Goal: Information Seeking & Learning: Learn about a topic

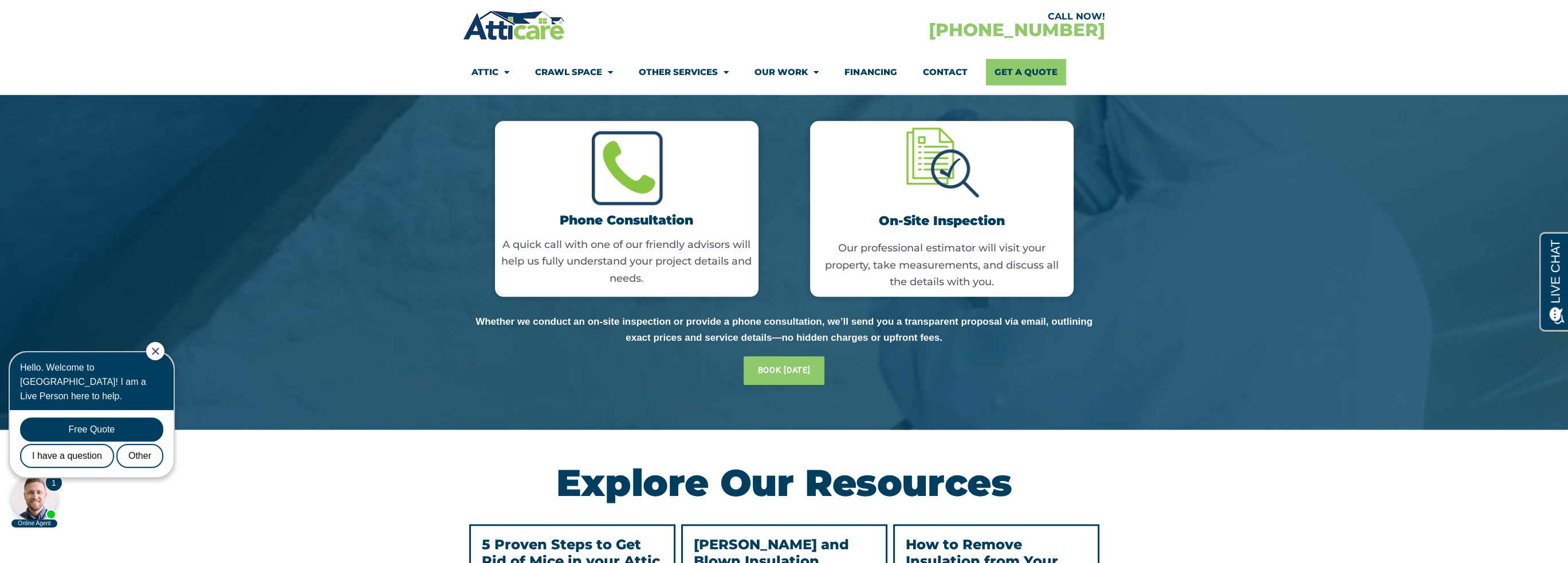
scroll to position [3621, 0]
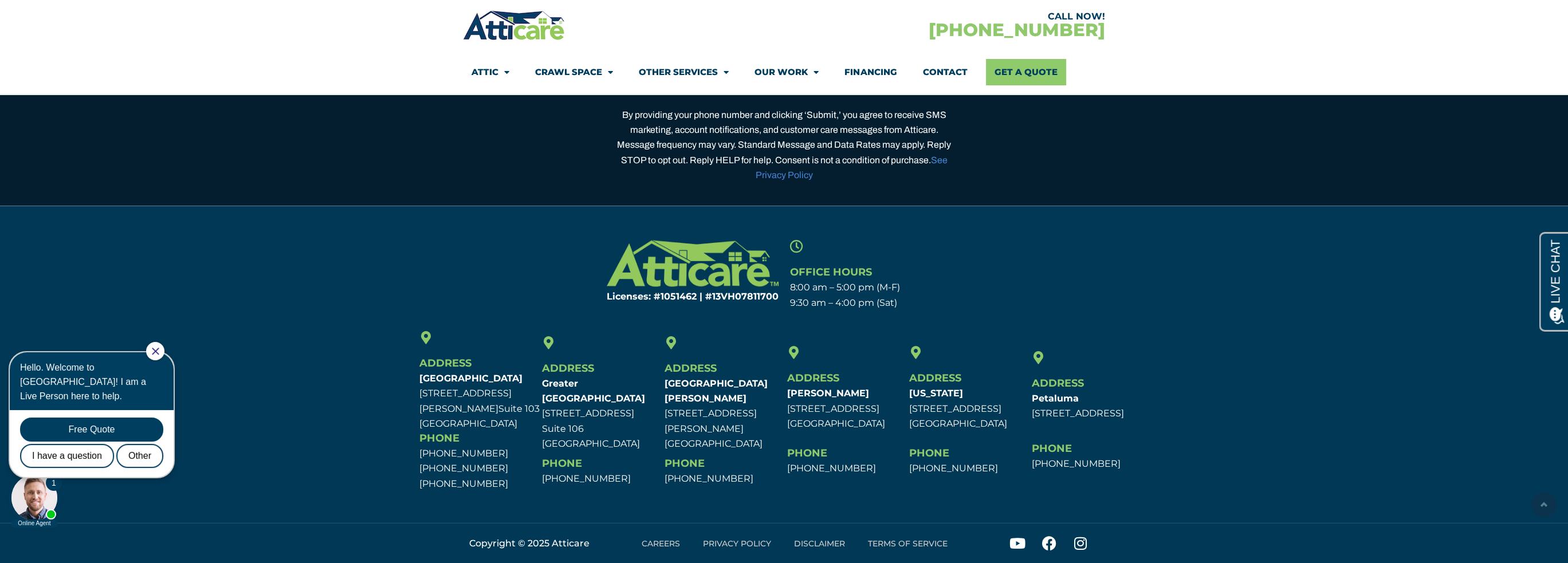
drag, startPoint x: 361, startPoint y: 427, endPoint x: 360, endPoint y: 587, distance: 160.0
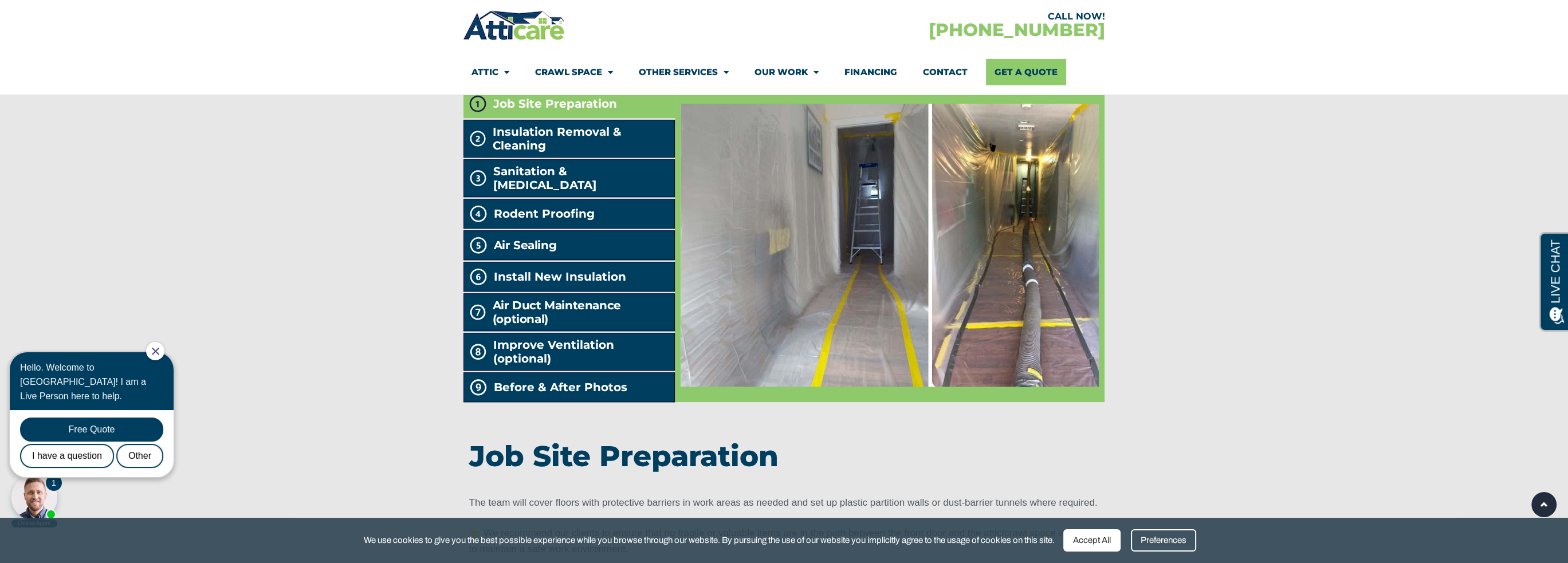
scroll to position [0, 0]
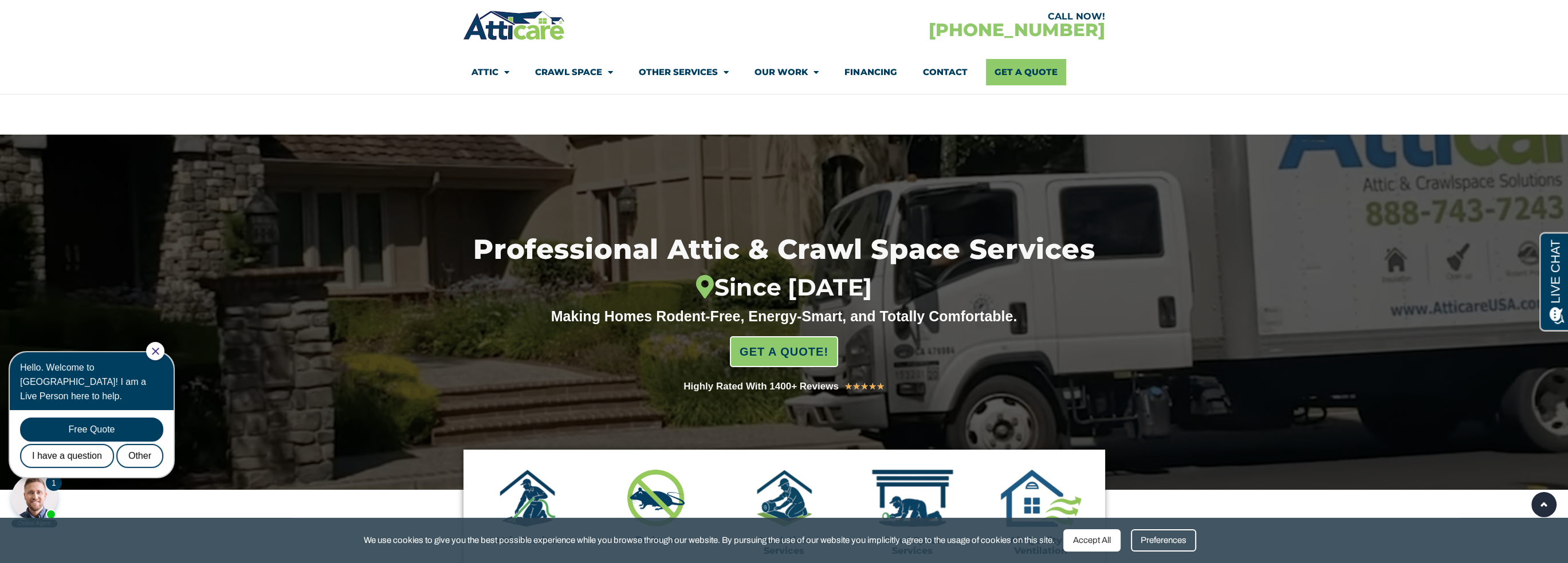
drag, startPoint x: 1051, startPoint y: 400, endPoint x: 493, endPoint y: -19, distance: 697.8
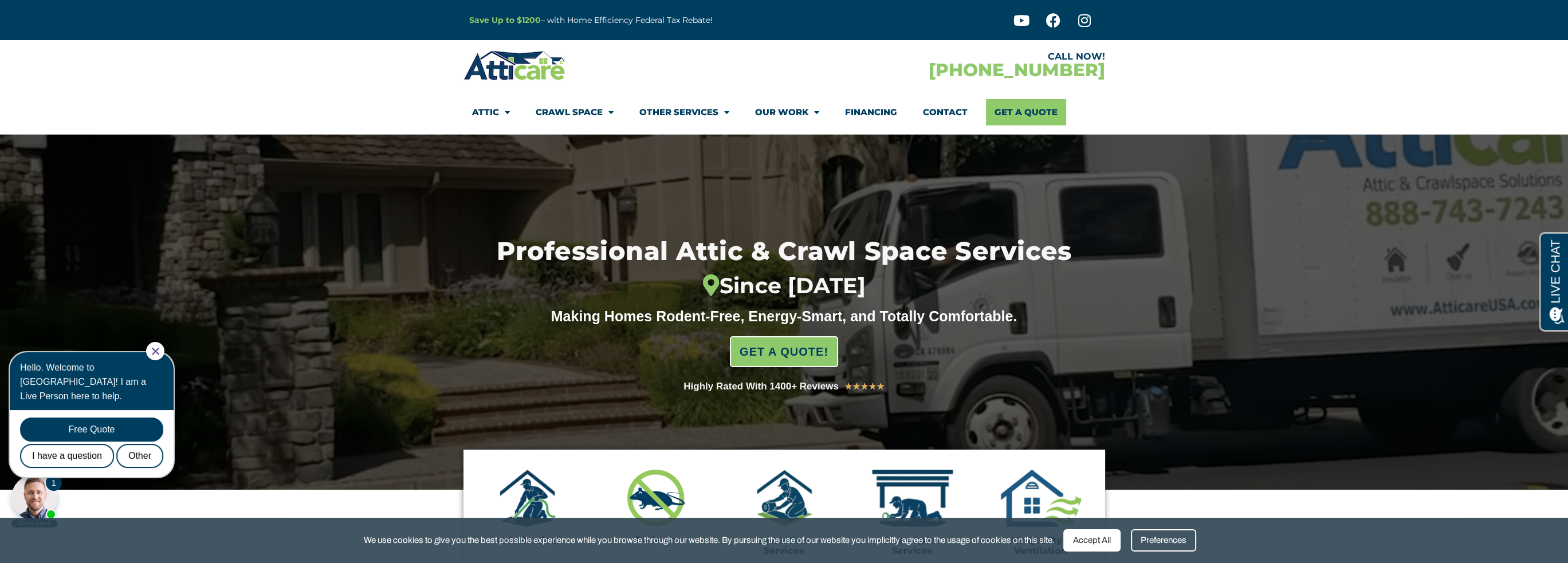
click at [943, 107] on link "Contact" at bounding box center [945, 111] width 44 height 26
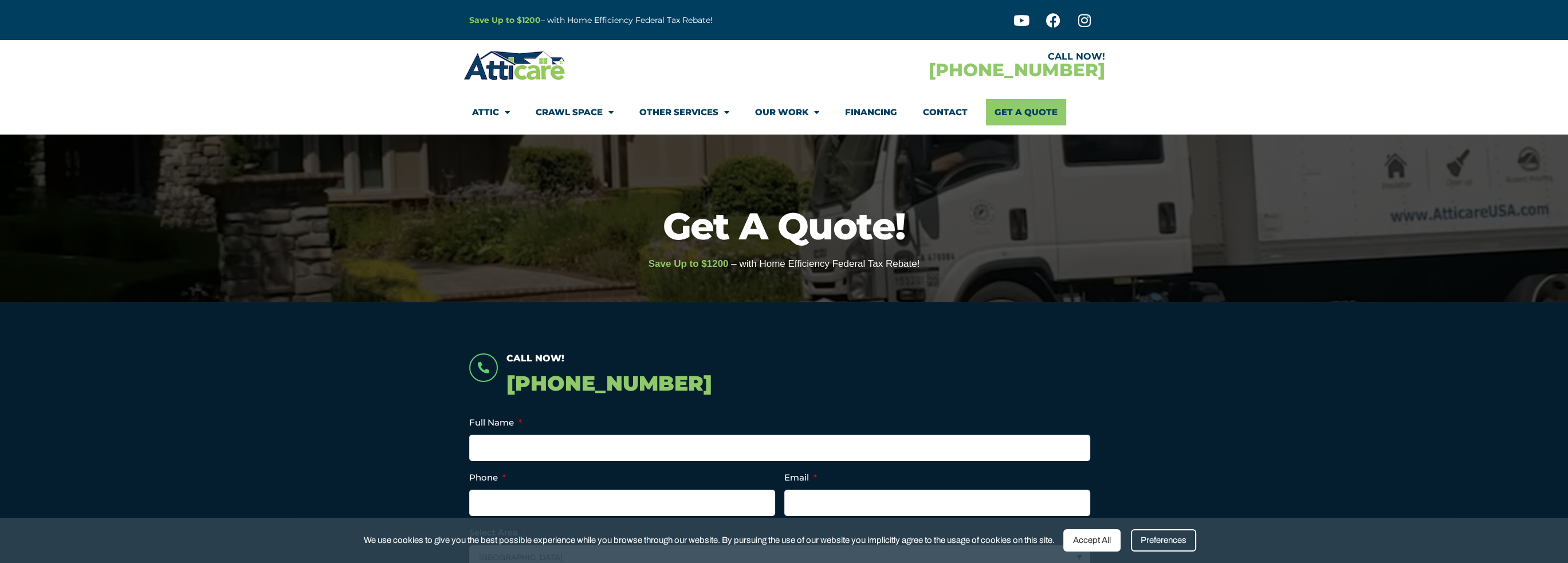
drag, startPoint x: 1031, startPoint y: 321, endPoint x: 731, endPoint y: 154, distance: 343.3
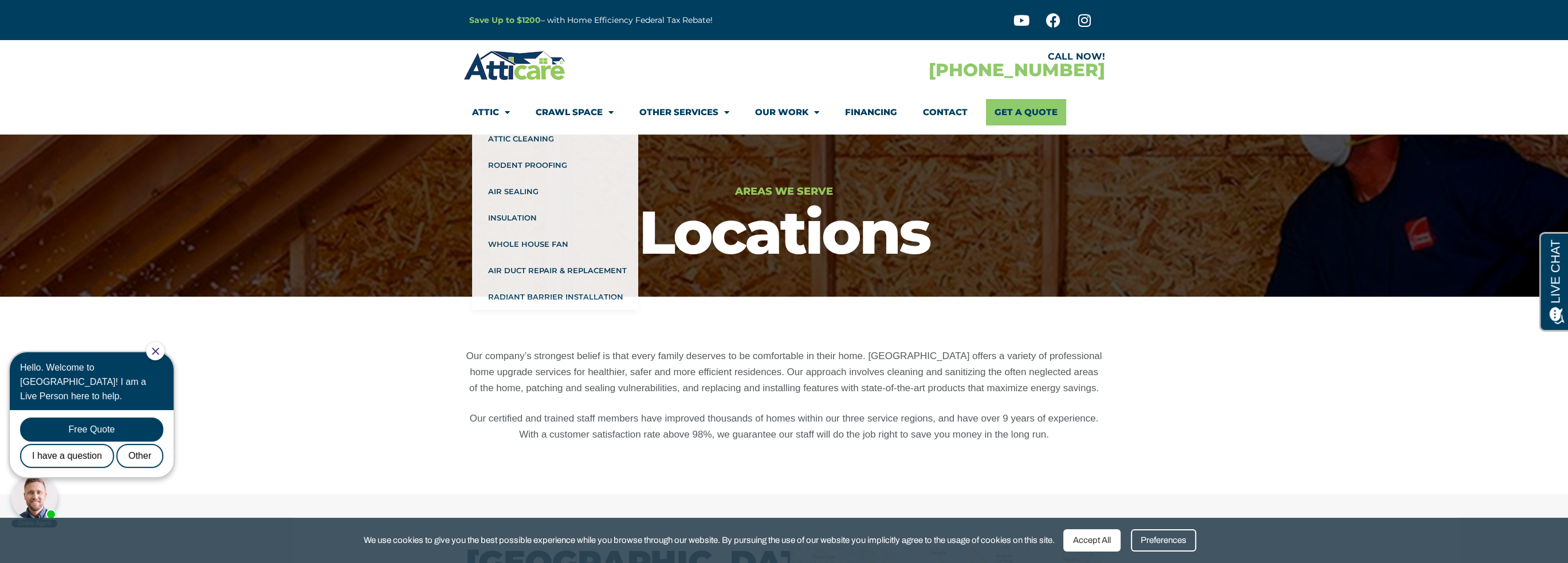
click at [586, 360] on p "Our company’s strongest belief is that every family deserves to be comfortable …" at bounding box center [784, 371] width 637 height 48
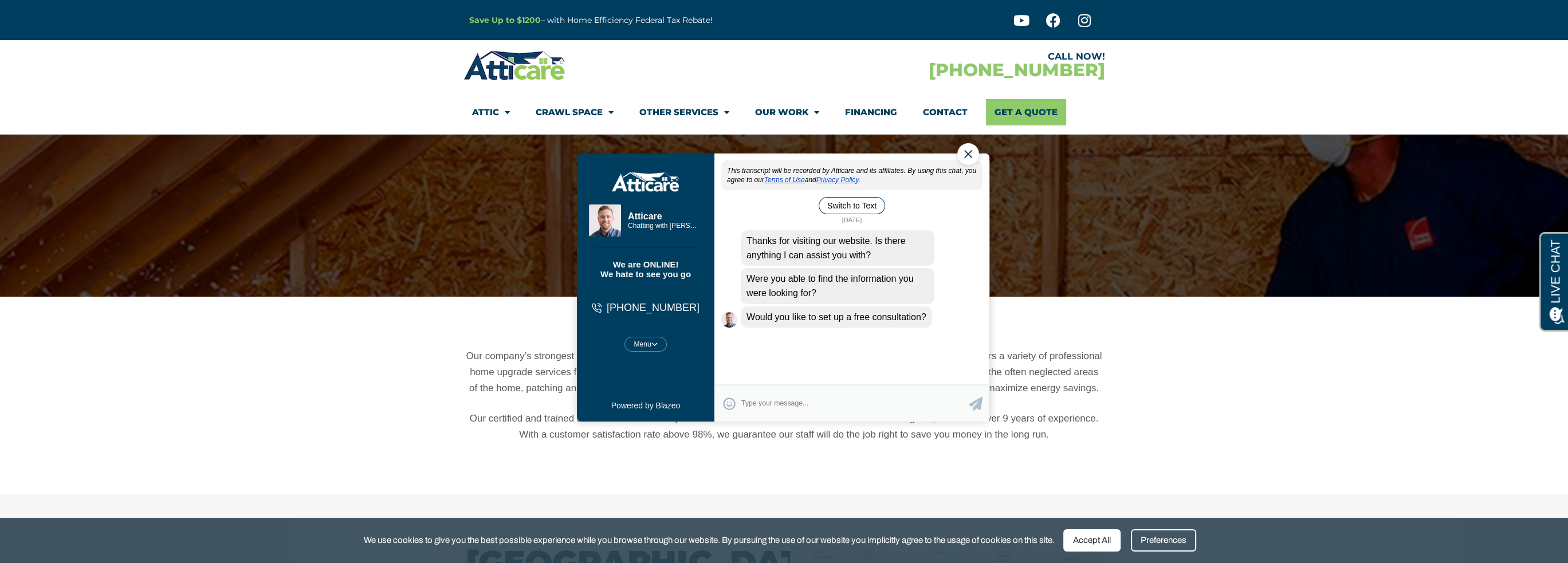
drag, startPoint x: 970, startPoint y: 152, endPoint x: 1477, endPoint y: 229, distance: 512.8
click at [970, 152] on div "Close Chat" at bounding box center [968, 153] width 22 height 22
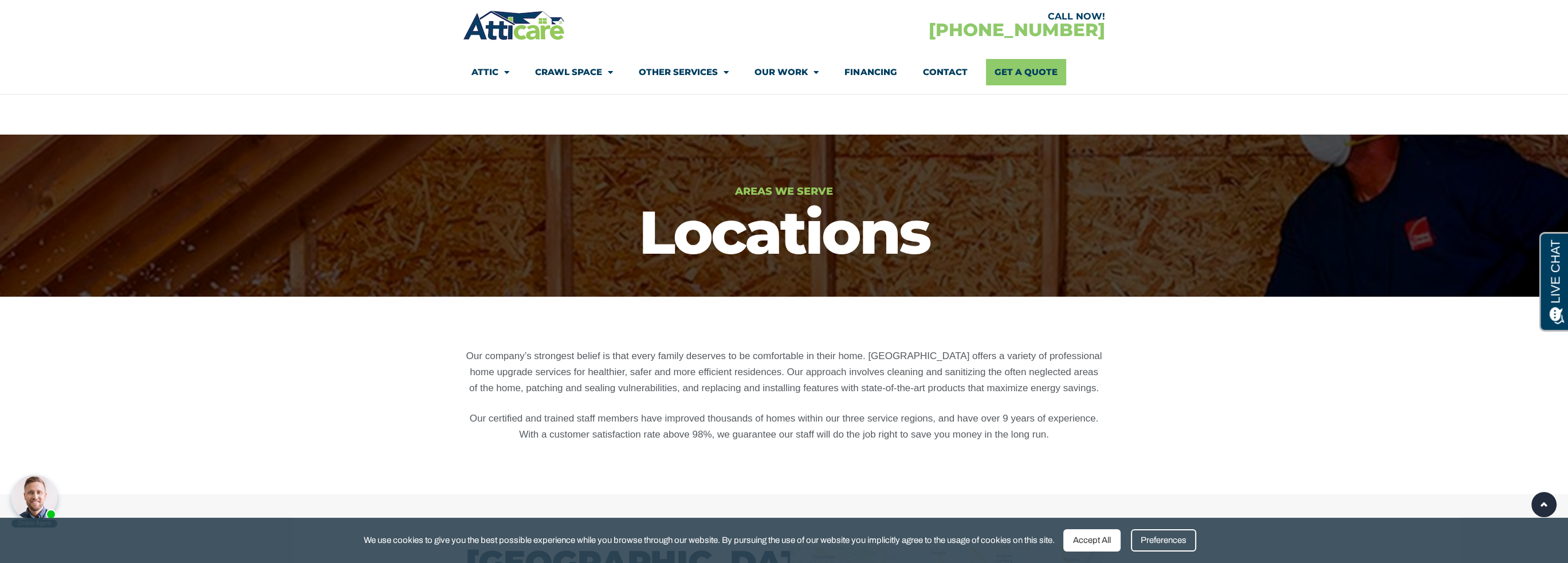
drag, startPoint x: 1216, startPoint y: 460, endPoint x: 631, endPoint y: 1, distance: 743.6
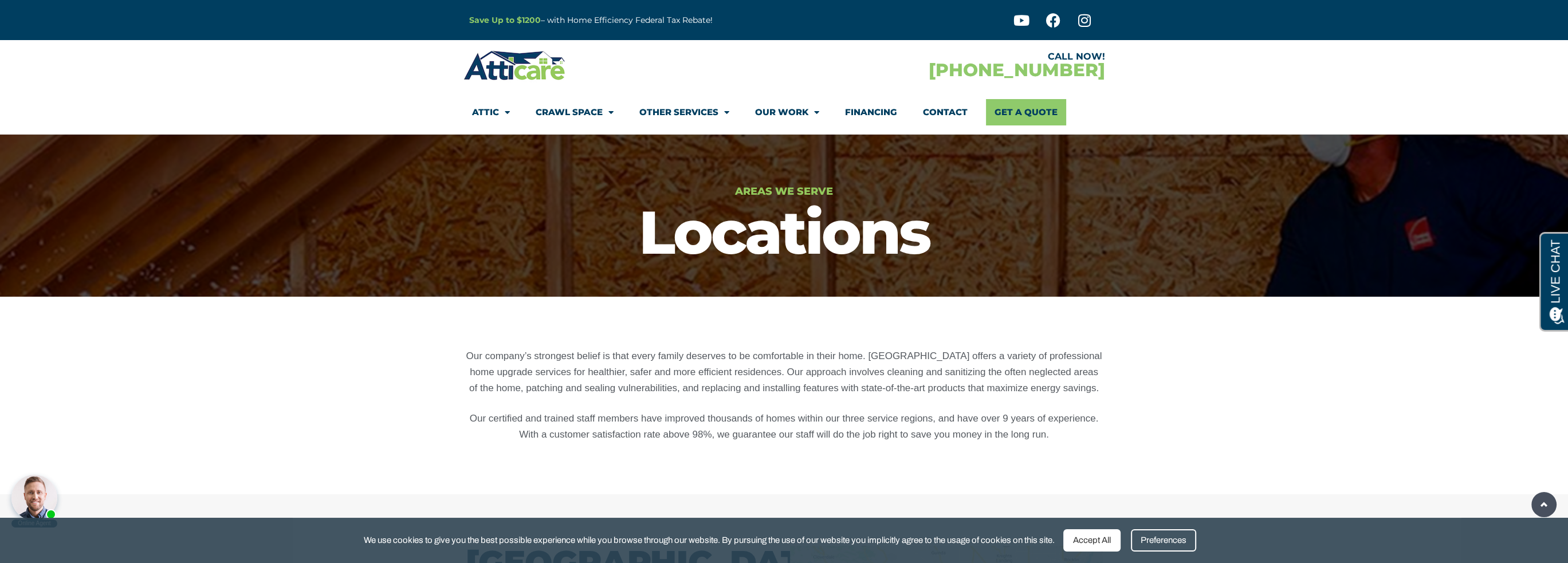
drag, startPoint x: 1029, startPoint y: 371, endPoint x: 716, endPoint y: -1, distance: 486.2
drag, startPoint x: 1082, startPoint y: 111, endPoint x: 922, endPoint y: -37, distance: 218.0
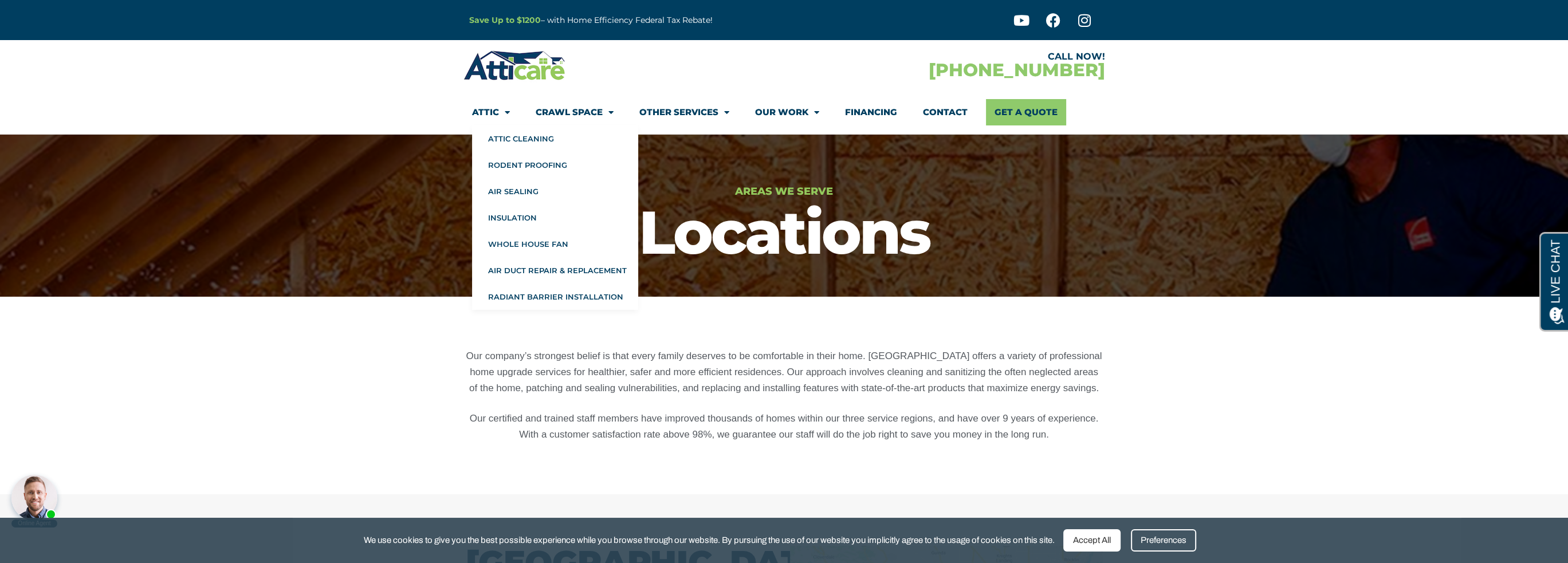
click at [517, 51] on img at bounding box center [515, 65] width 103 height 33
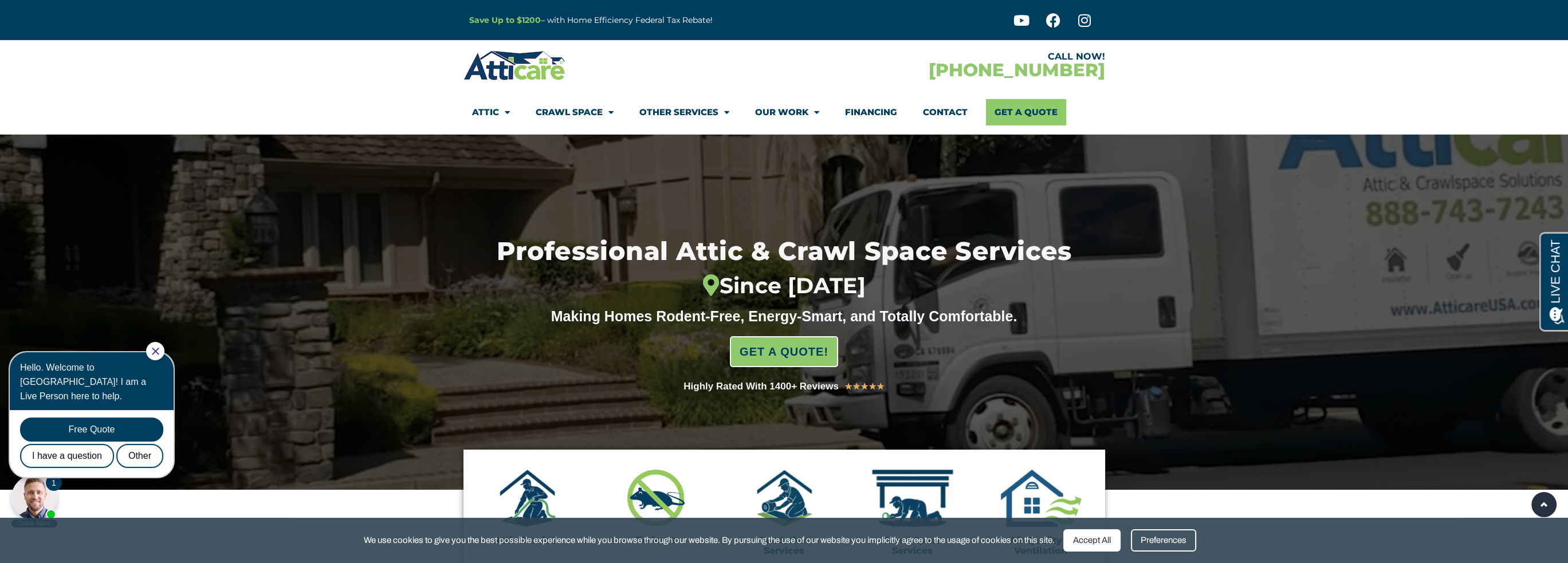
drag, startPoint x: 331, startPoint y: 100, endPoint x: 311, endPoint y: 13, distance: 89.3
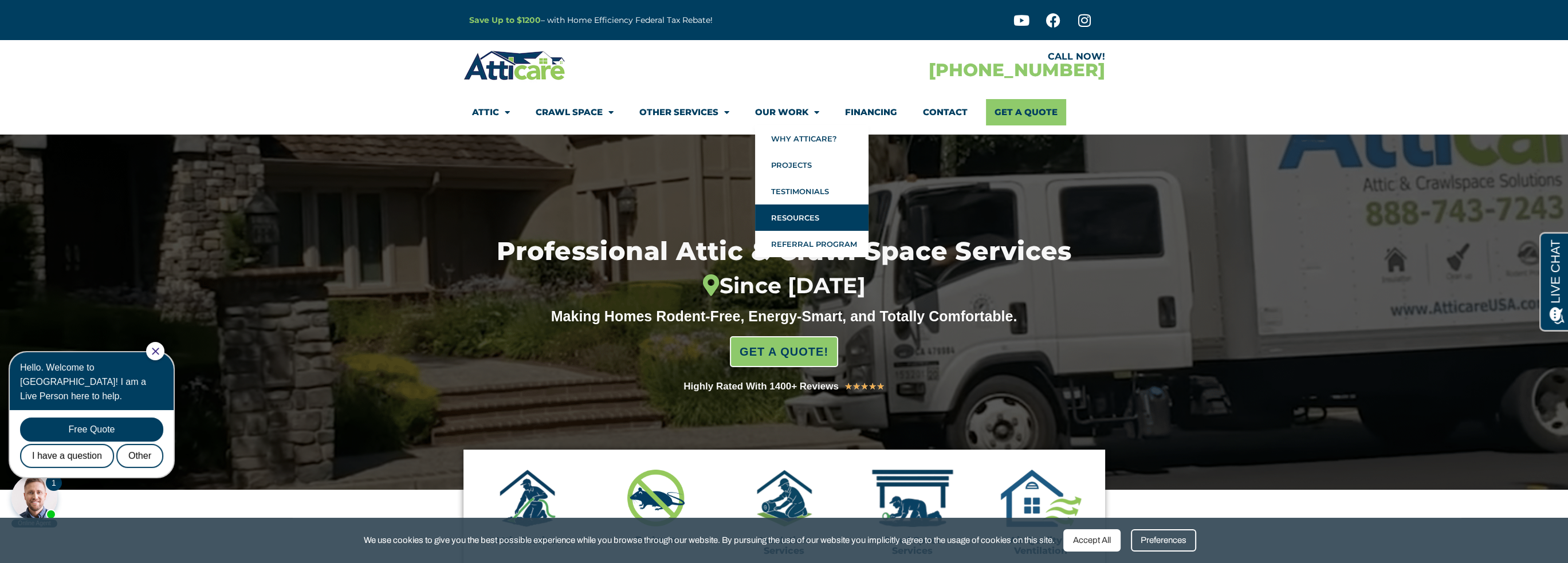
click at [818, 216] on link "Resources" at bounding box center [812, 217] width 114 height 26
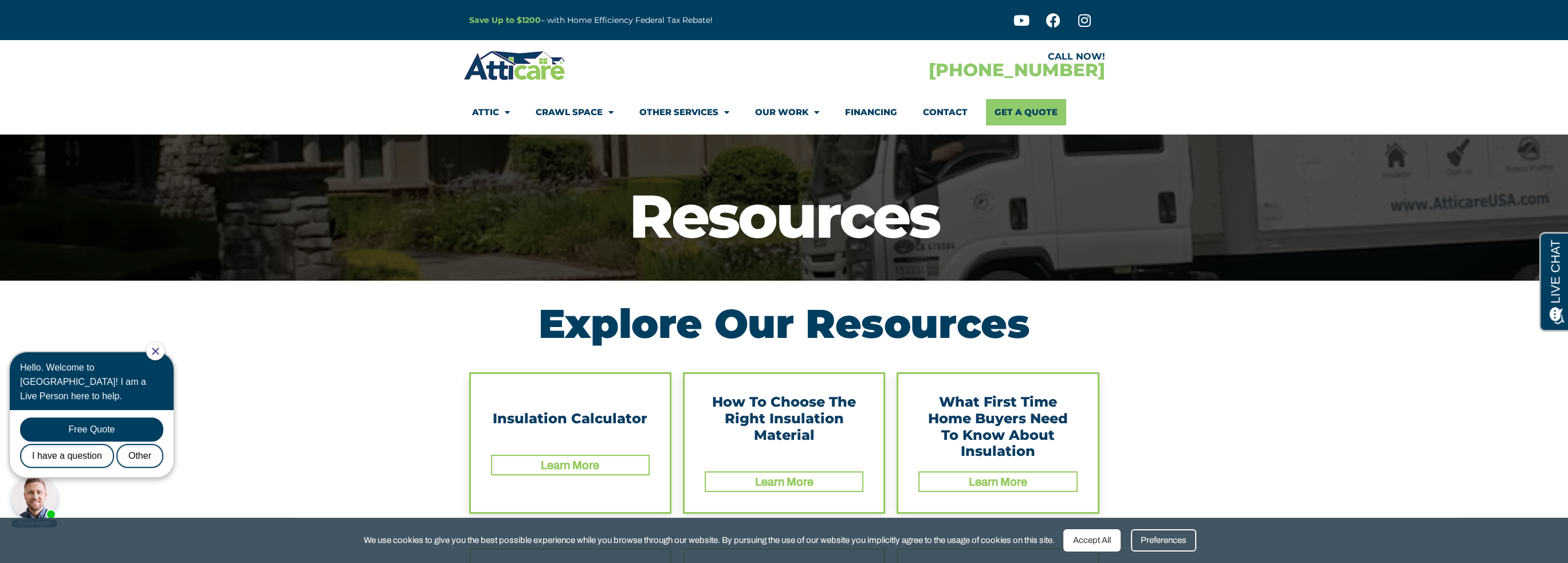
click at [887, 108] on link "Financing" at bounding box center [871, 111] width 52 height 26
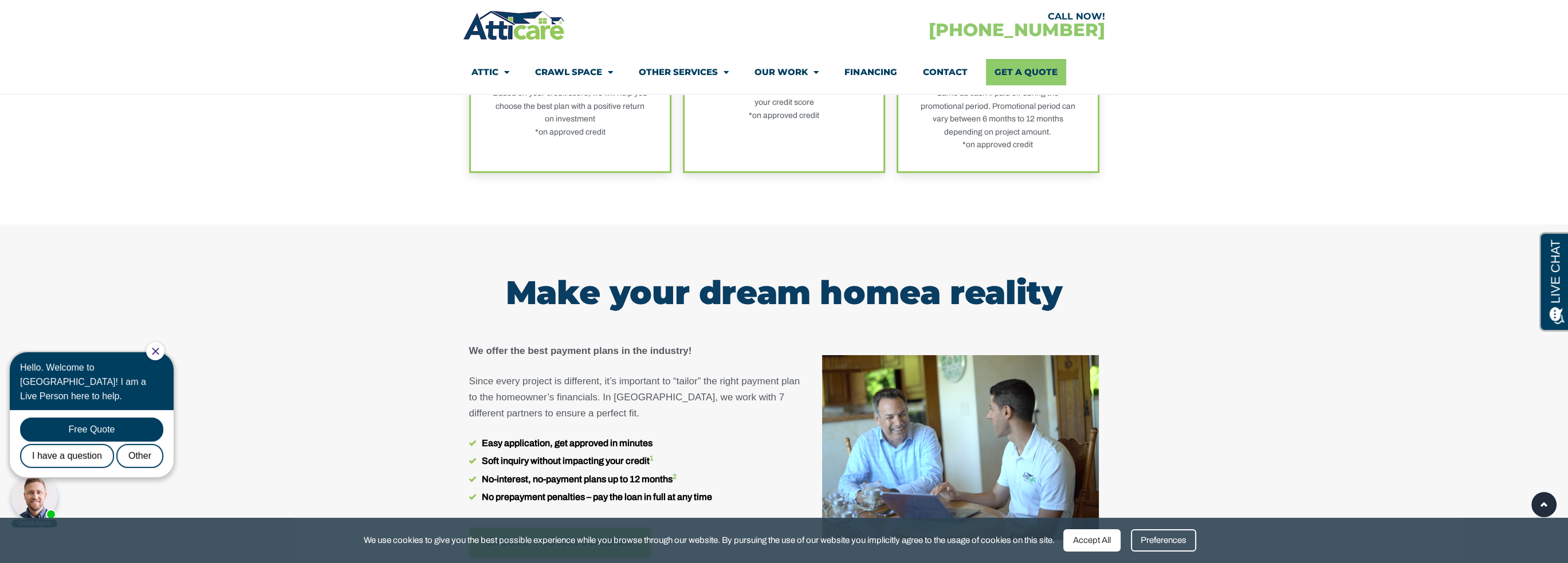
scroll to position [745, 0]
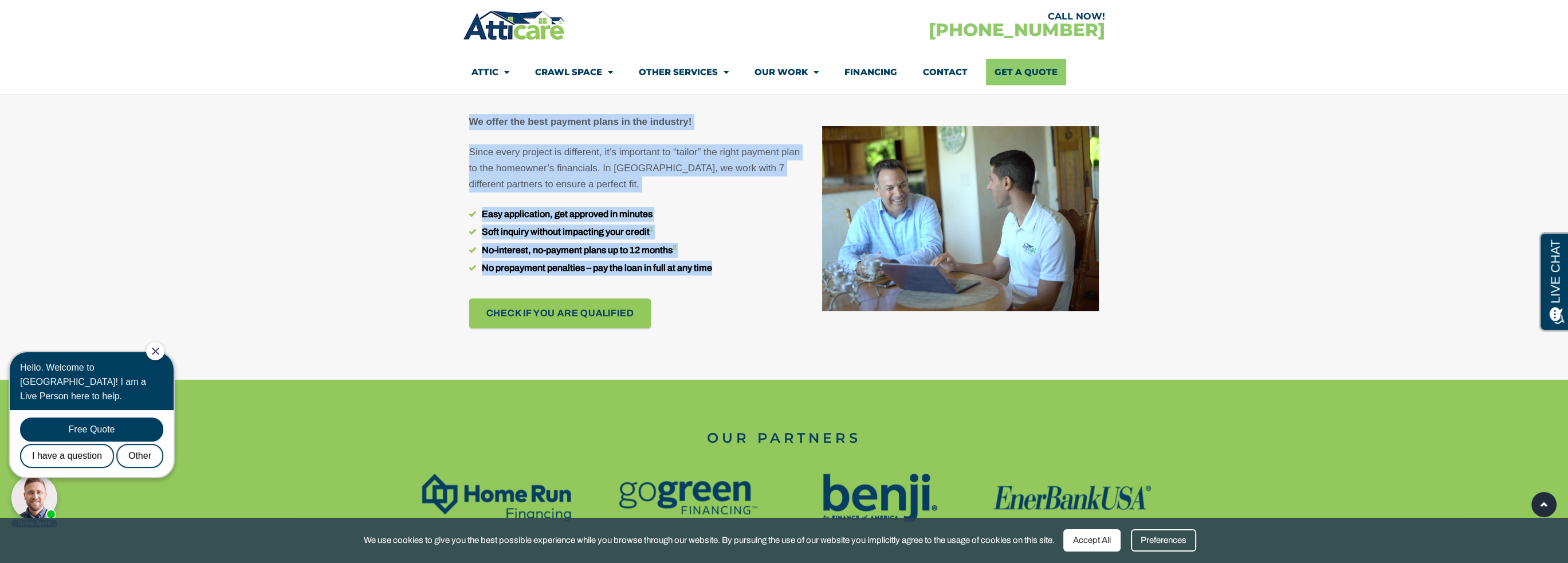
drag, startPoint x: 688, startPoint y: 256, endPoint x: 456, endPoint y: 209, distance: 236.7
click at [456, 209] on section "We offer the best payment plans in the industry! Since every project is differe…" at bounding box center [784, 243] width 1568 height 271
click at [450, 233] on div at bounding box center [784, 243] width 1568 height 271
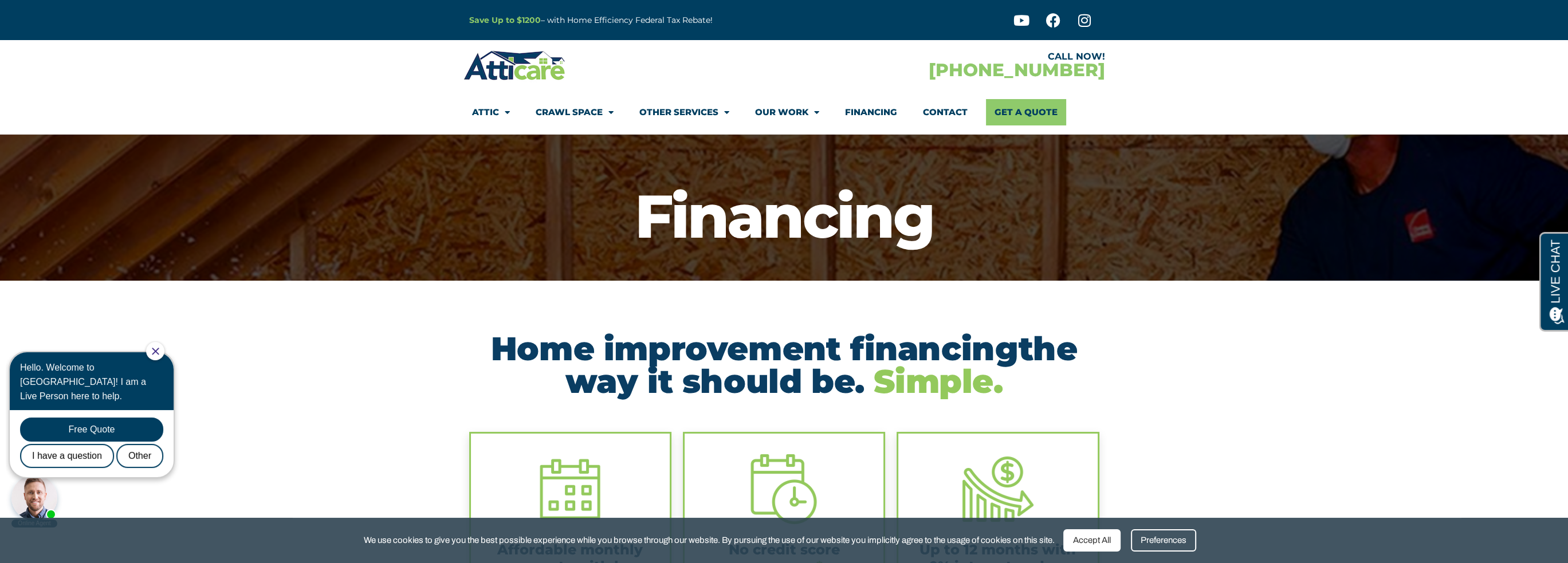
scroll to position [171, 0]
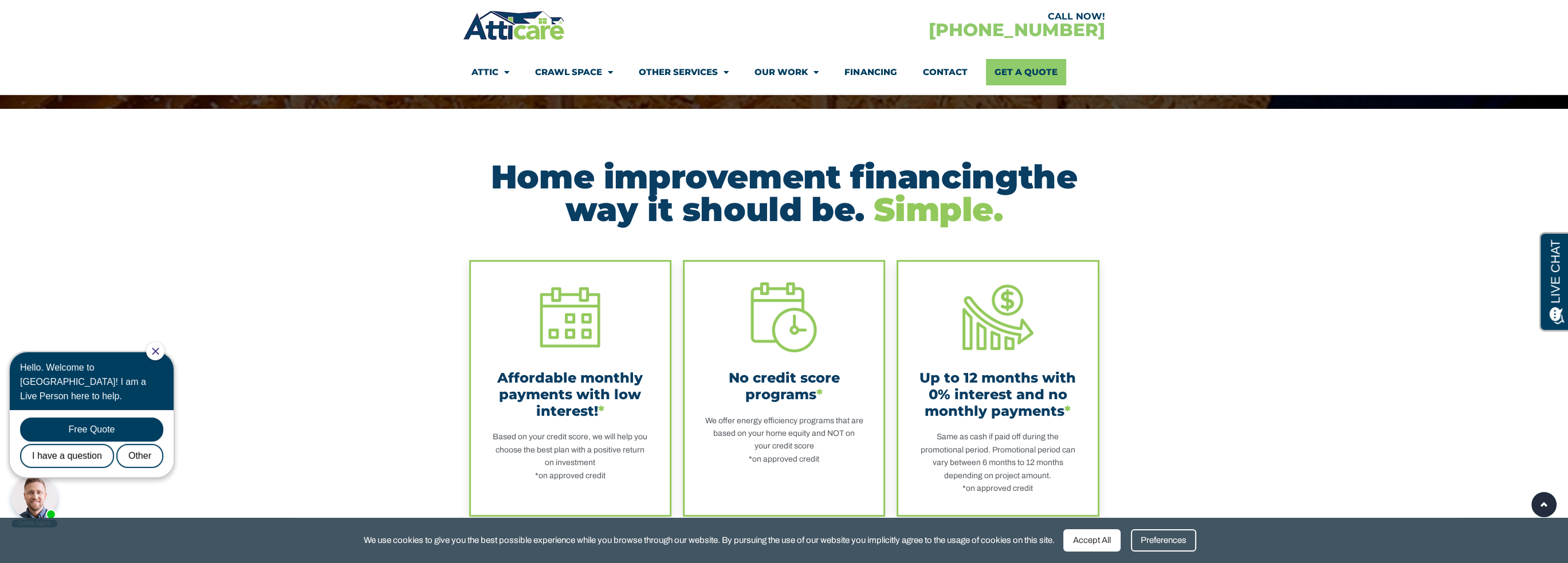
click at [491, 175] on h2 "Home improvement financing the way it should be. Simple." at bounding box center [784, 193] width 630 height 65
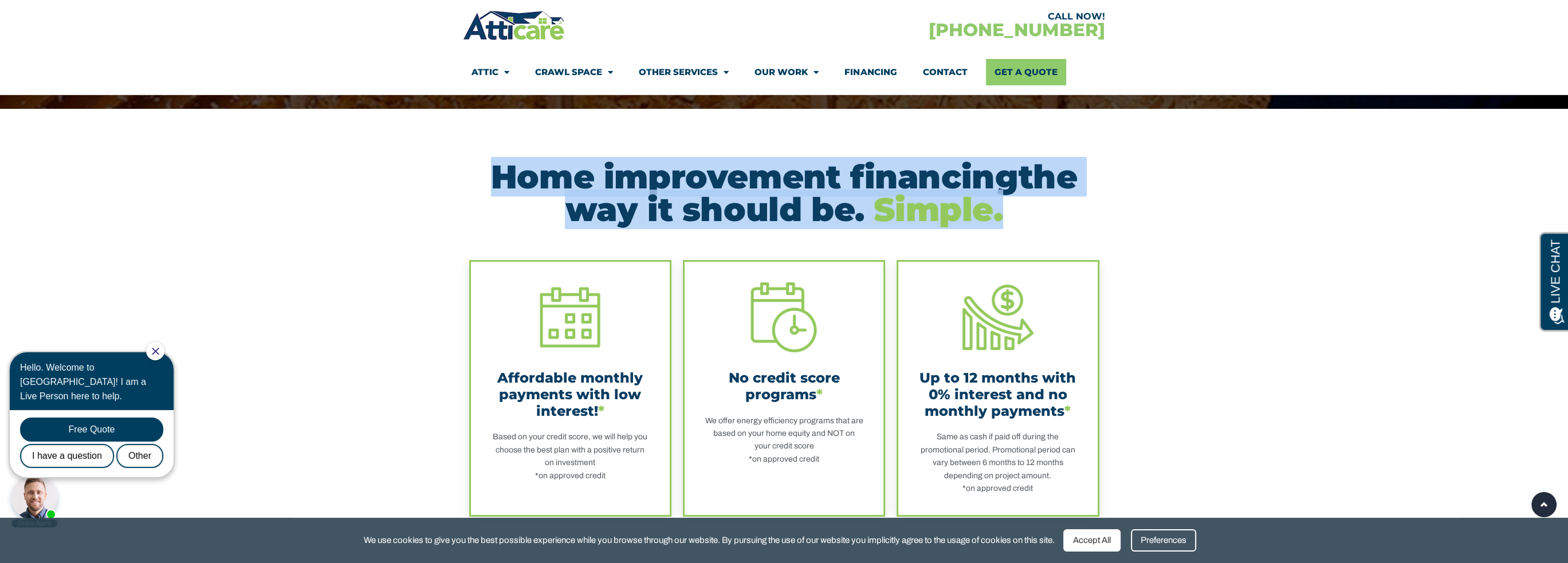
drag, startPoint x: 491, startPoint y: 175, endPoint x: 1030, endPoint y: 212, distance: 540.3
click at [1030, 212] on h2 "Home improvement financing the way it should be. Simple." at bounding box center [784, 193] width 630 height 65
click at [1027, 212] on h2 "Home improvement financing the way it should be. Simple." at bounding box center [784, 193] width 630 height 65
drag, startPoint x: 1010, startPoint y: 215, endPoint x: 484, endPoint y: 182, distance: 527.0
click at [484, 182] on h2 "Home improvement financing the way it should be. Simple." at bounding box center [784, 193] width 630 height 65
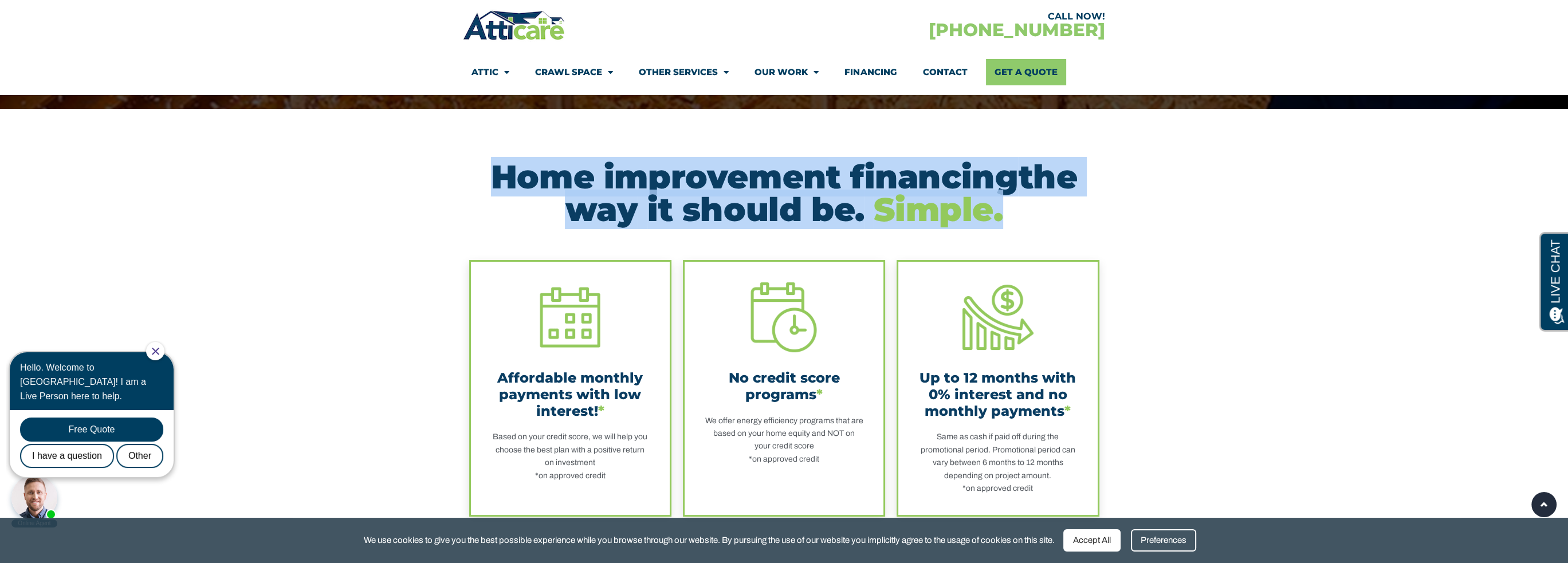
click at [527, 215] on h2 "Home improvement financing the way it should be. Simple." at bounding box center [784, 193] width 630 height 65
drag, startPoint x: 484, startPoint y: 175, endPoint x: 1032, endPoint y: 221, distance: 549.9
click at [1032, 221] on h2 "Home improvement financing the way it should be. Simple." at bounding box center [784, 193] width 630 height 65
click at [1022, 212] on h2 "Home improvement financing the way it should be. Simple." at bounding box center [784, 193] width 630 height 65
drag, startPoint x: 959, startPoint y: 210, endPoint x: 484, endPoint y: 178, distance: 476.1
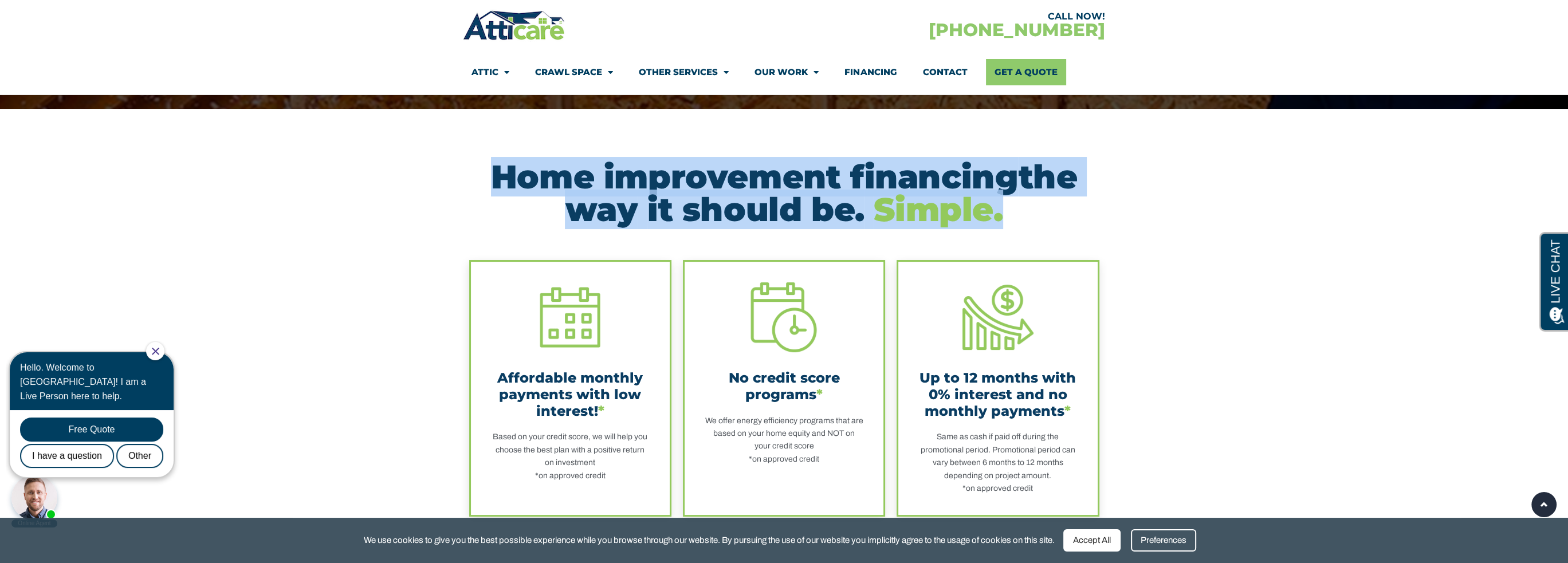
click at [484, 178] on h2 "Home improvement financing the way it should be. Simple." at bounding box center [784, 193] width 630 height 65
click at [507, 217] on h2 "Home improvement financing the way it should be. Simple." at bounding box center [784, 193] width 630 height 65
drag, startPoint x: 489, startPoint y: 170, endPoint x: 1013, endPoint y: 207, distance: 525.3
click at [1013, 207] on h2 "Home improvement financing the way it should be. Simple." at bounding box center [784, 193] width 630 height 65
click at [1013, 213] on h2 "Home improvement financing the way it should be. Simple." at bounding box center [784, 193] width 630 height 65
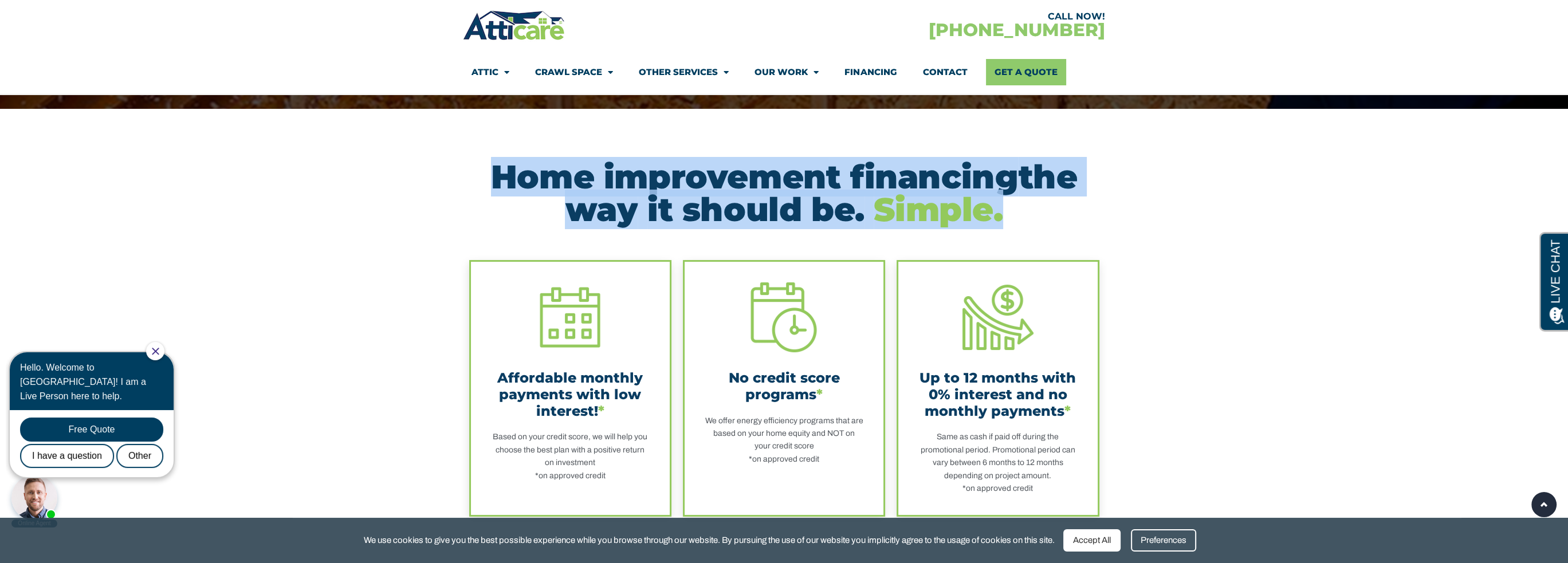
click at [973, 217] on span "Simple." at bounding box center [938, 209] width 129 height 39
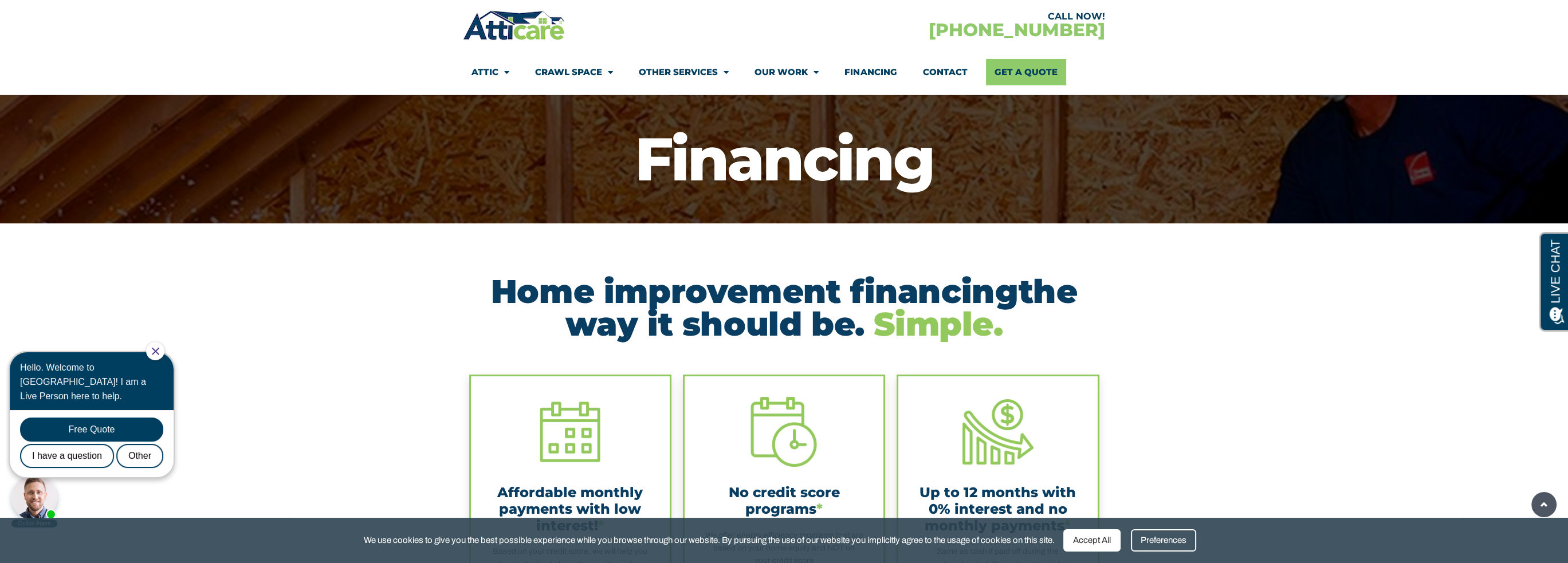
scroll to position [0, 0]
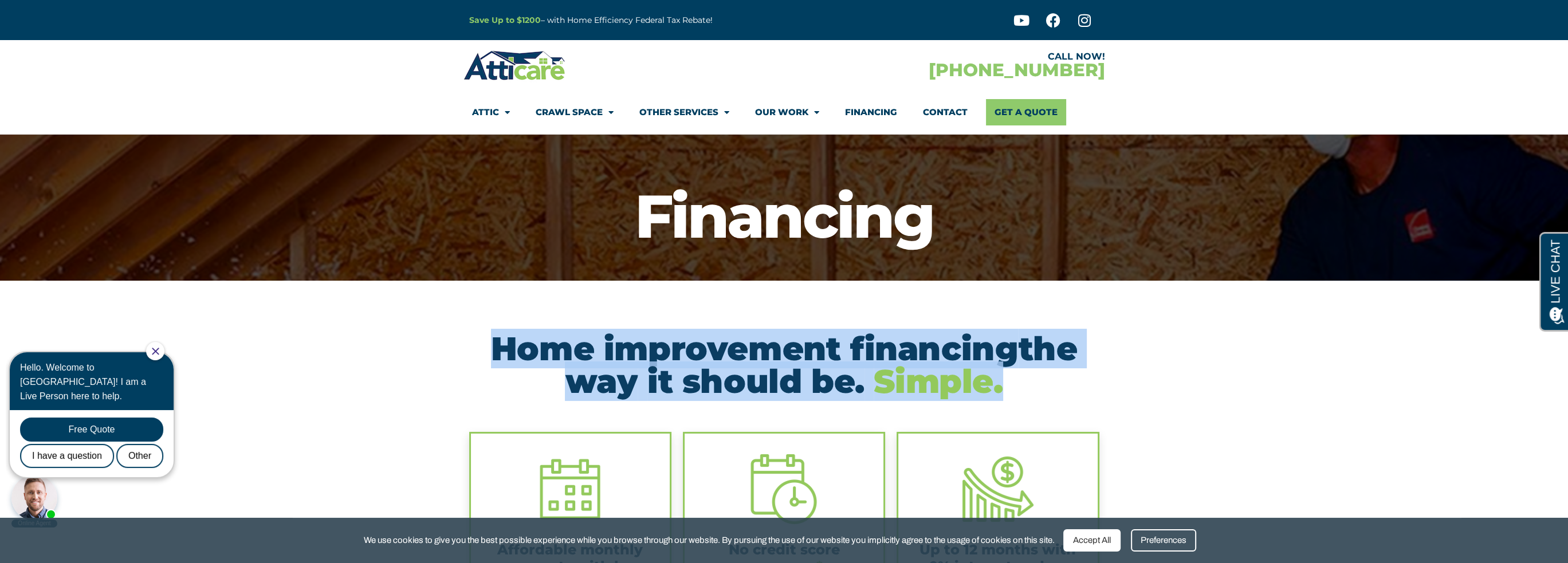
drag, startPoint x: 491, startPoint y: 343, endPoint x: 1174, endPoint y: 384, distance: 684.2
click at [1177, 385] on section "Home improvement financing the way it should be. Simple." at bounding box center [784, 353] width 1568 height 146
click at [1119, 380] on section "Home improvement financing the way it should be. Simple." at bounding box center [784, 353] width 1568 height 146
